Goal: Navigation & Orientation: Find specific page/section

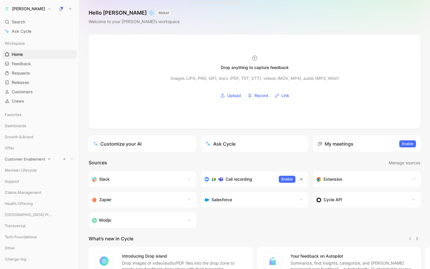
click at [49, 160] on icon at bounding box center [49, 159] width 4 height 4
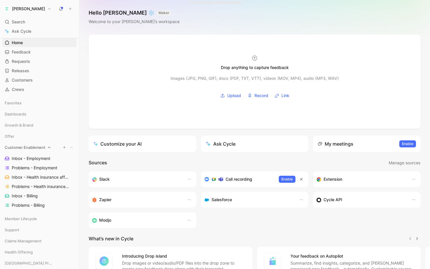
scroll to position [18, 0]
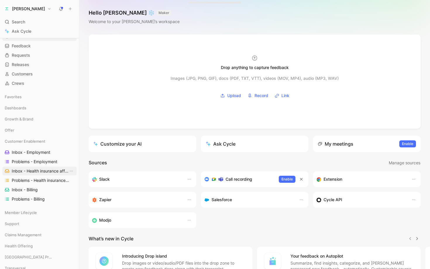
click at [31, 174] on span "Inbox - Health insurance affiliation" at bounding box center [40, 171] width 57 height 6
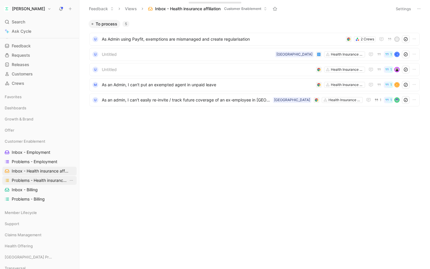
click at [49, 180] on span "Problems - Health insurance affiliation" at bounding box center [40, 181] width 57 height 6
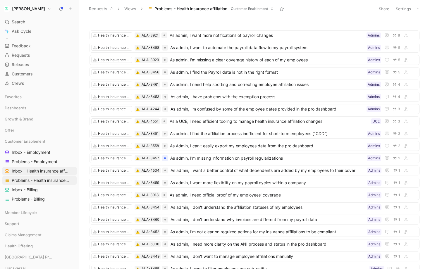
click at [28, 171] on span "Inbox - Health insurance affiliation" at bounding box center [40, 171] width 57 height 6
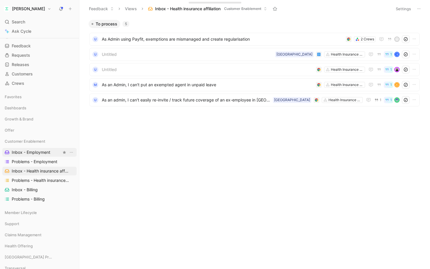
click at [35, 151] on span "Inbox - Employment" at bounding box center [31, 153] width 39 height 6
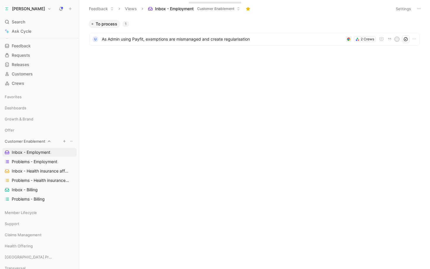
click at [45, 141] on div "Customer Enablement" at bounding box center [39, 141] width 74 height 9
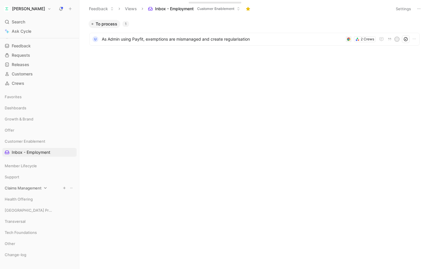
click at [44, 188] on icon at bounding box center [45, 188] width 4 height 4
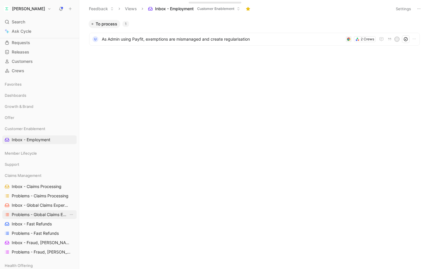
scroll to position [32, 0]
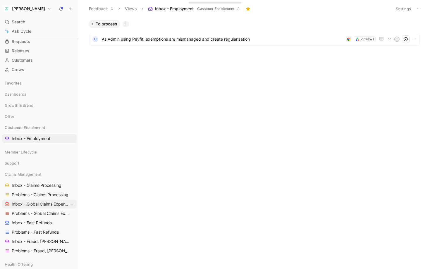
click at [35, 207] on link "Inbox - Global Claims Experience" at bounding box center [39, 204] width 74 height 9
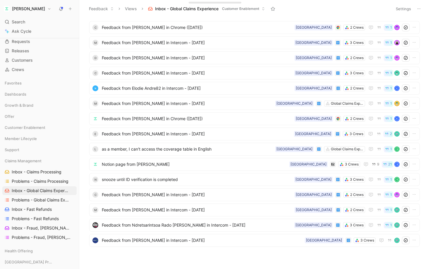
scroll to position [1381, 0]
